Goal: Task Accomplishment & Management: Complete application form

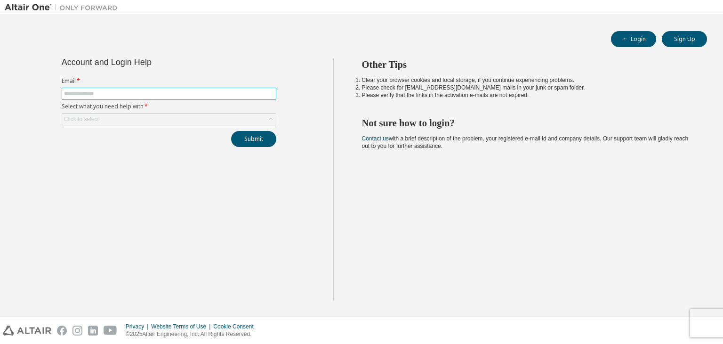
click at [162, 93] on input "text" at bounding box center [169, 94] width 210 height 8
type input "**********"
click at [147, 121] on div "Click to select" at bounding box center [169, 118] width 214 height 11
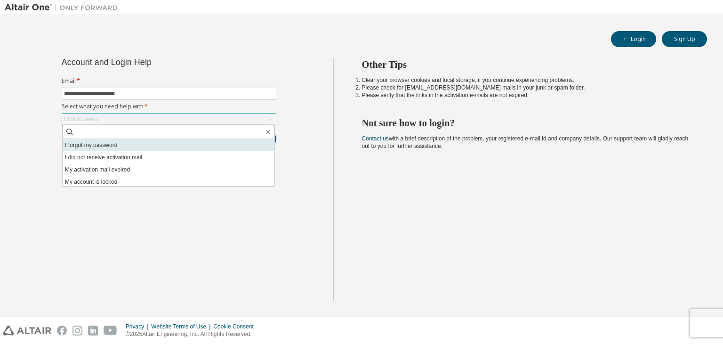
click at [141, 146] on li "I forgot my password" at bounding box center [169, 145] width 212 height 12
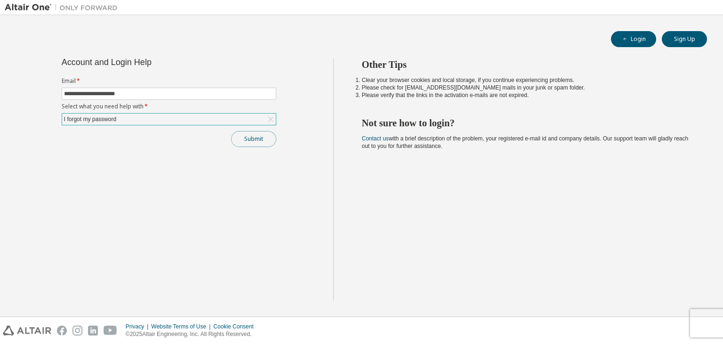
click at [252, 137] on button "Submit" at bounding box center [253, 139] width 45 height 16
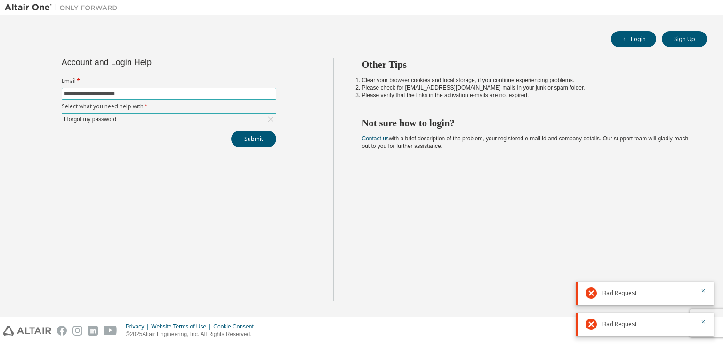
click at [258, 95] on input "**********" at bounding box center [169, 94] width 210 height 8
click at [244, 142] on button "Submit" at bounding box center [253, 139] width 45 height 16
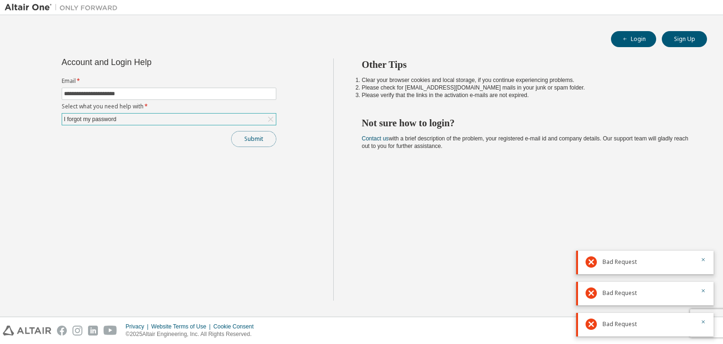
click at [255, 137] on button "Submit" at bounding box center [253, 139] width 45 height 16
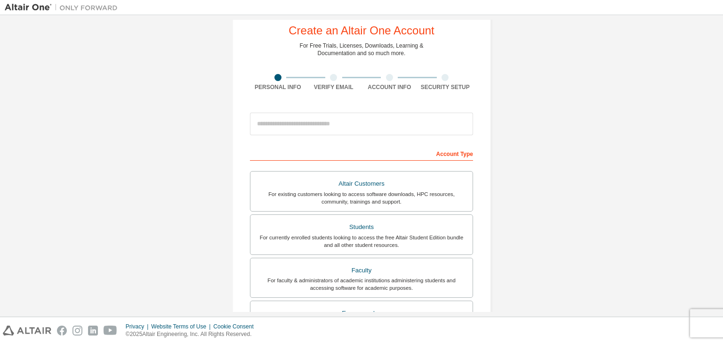
scroll to position [28, 0]
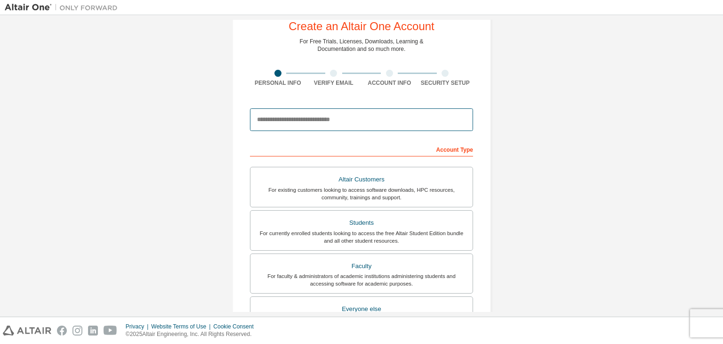
click at [311, 127] on input "email" at bounding box center [361, 119] width 223 height 23
type input "**********"
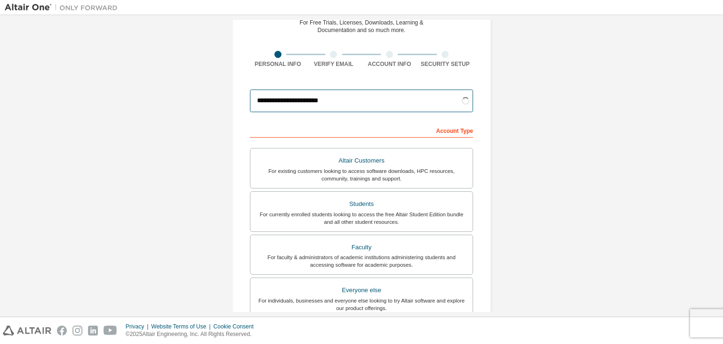
scroll to position [47, 0]
click at [496, 102] on div "**********" at bounding box center [362, 222] width 282 height 499
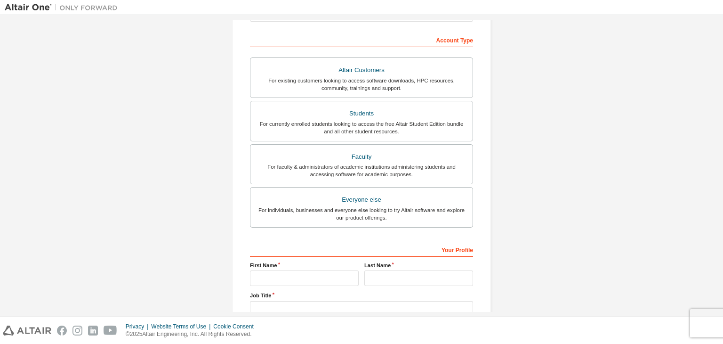
scroll to position [144, 0]
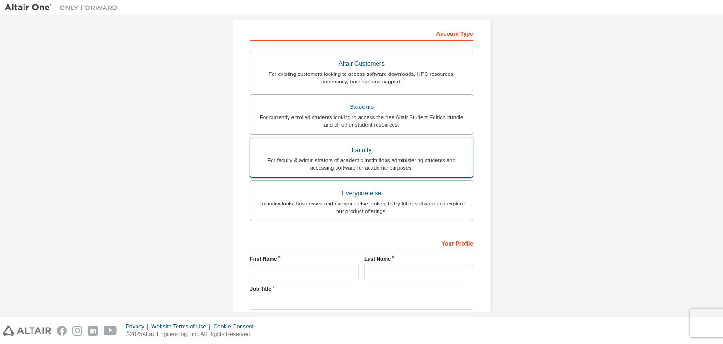
click at [396, 155] on div "Faculty" at bounding box center [361, 150] width 211 height 13
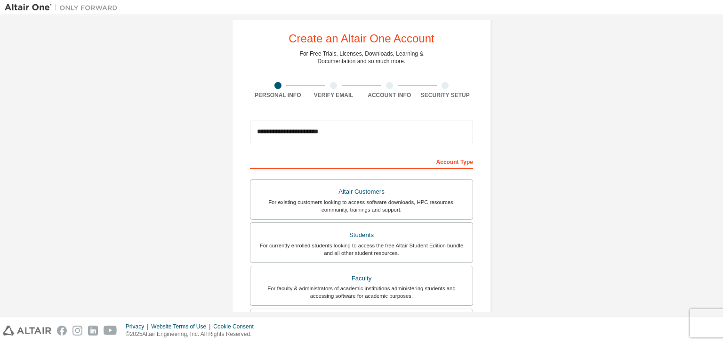
scroll to position [0, 0]
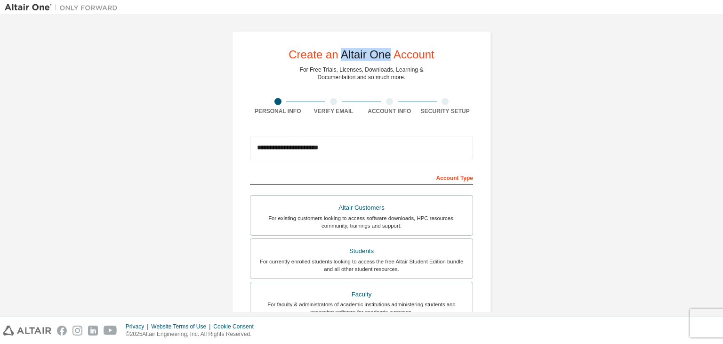
drag, startPoint x: 337, startPoint y: 52, endPoint x: 387, endPoint y: 60, distance: 51.1
click at [387, 60] on div "Create an Altair One Account" at bounding box center [362, 54] width 146 height 11
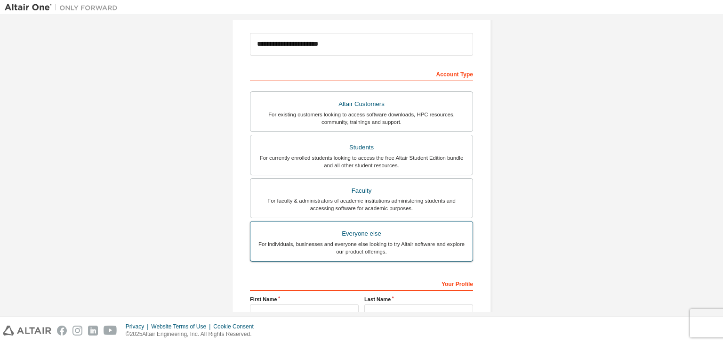
scroll to position [205, 0]
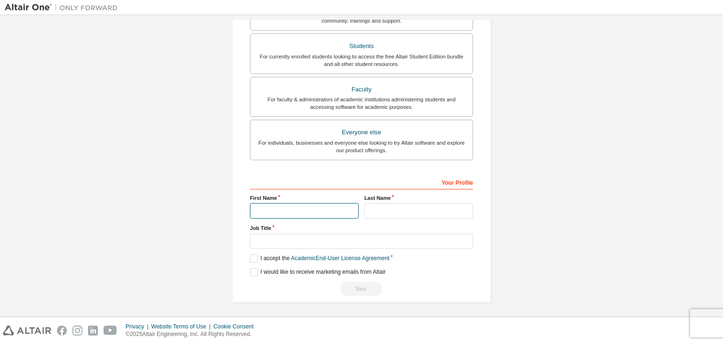
click at [293, 205] on input "text" at bounding box center [304, 211] width 109 height 16
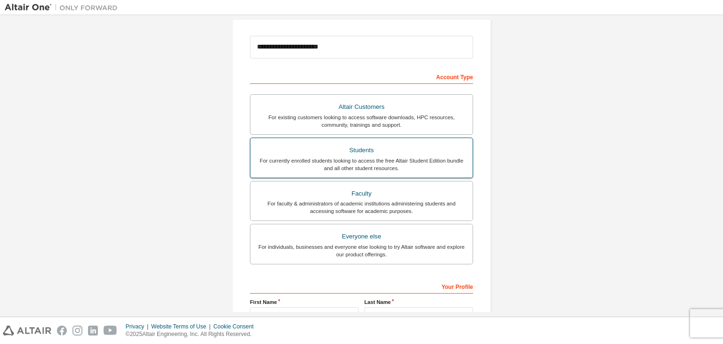
scroll to position [0, 0]
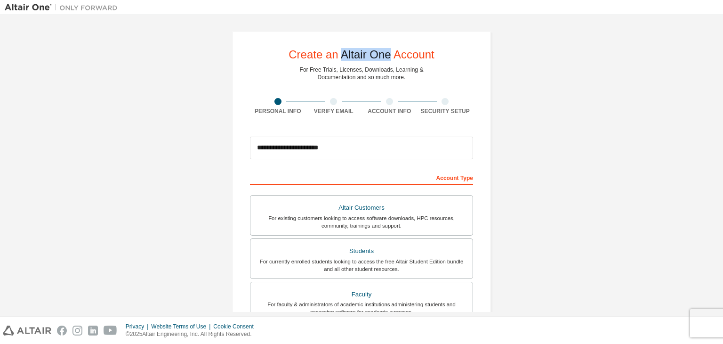
drag, startPoint x: 337, startPoint y: 55, endPoint x: 388, endPoint y: 54, distance: 50.9
click at [388, 54] on div "Create an Altair One Account" at bounding box center [362, 54] width 146 height 11
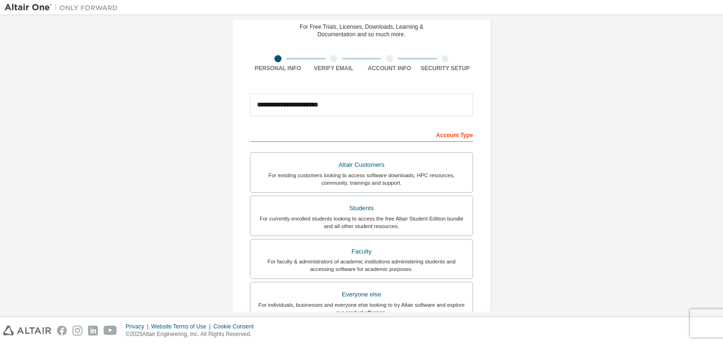
scroll to position [43, 0]
